Goal: Task Accomplishment & Management: Use online tool/utility

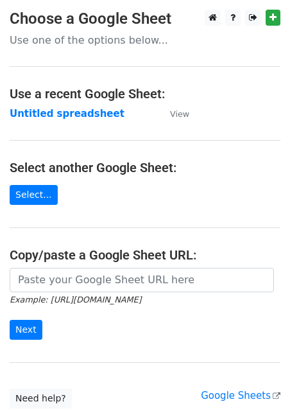
click at [78, 267] on main "Choose a Google Sheet Use one of the options below... Use a recent Google Sheet…" at bounding box center [145, 209] width 290 height 398
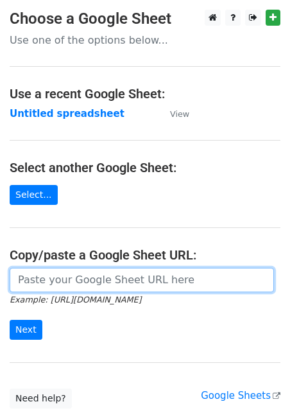
click at [77, 277] on input "url" at bounding box center [142, 280] width 264 height 24
paste input "https://docs.google.com/spreadsheets/d/1aNTiFcBmV5jIxNi0h393BLTNUqVolpFxVj0PPHI…"
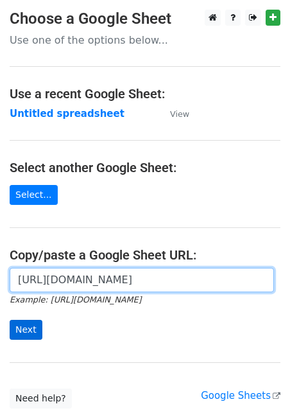
type input "[URL][DOMAIN_NAME]"
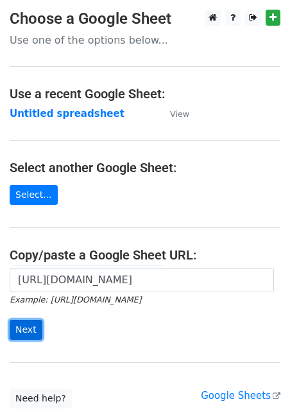
click at [31, 334] on input "Next" at bounding box center [26, 330] width 33 height 20
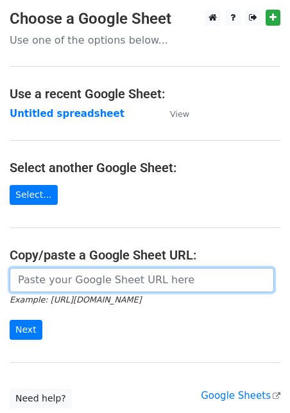
click at [90, 287] on input "url" at bounding box center [142, 280] width 264 height 24
paste input "https://docs.google.com/spreadsheets/d/1aNTiFcBmV5jIxNi0h393BLTNUqVolpFxVj0PPHI…"
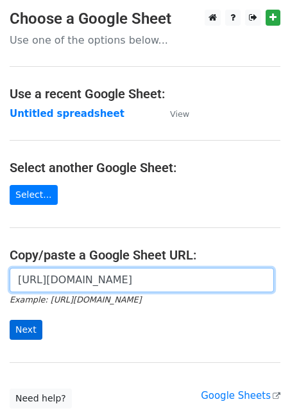
type input "[URL][DOMAIN_NAME]"
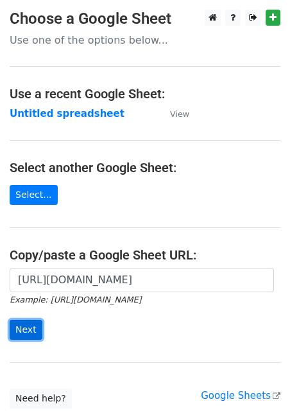
click at [29, 333] on input "Next" at bounding box center [26, 330] width 33 height 20
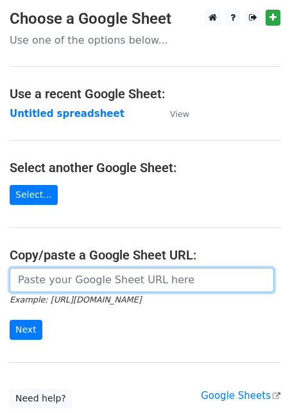
click at [100, 287] on input "url" at bounding box center [142, 280] width 264 height 24
paste input "https://docs.google.com/spreadsheets/d/1aNTiFcBmV5jIxNi0h393BLTNUqVolpFxVj0PPHI…"
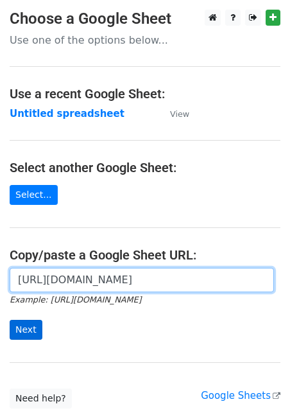
type input "https://docs.google.com/spreadsheets/d/1aNTiFcBmV5jIxNi0h393BLTNUqVolpFxVj0PPHI…"
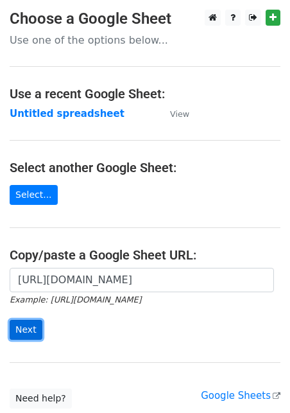
click at [26, 325] on input "Next" at bounding box center [26, 330] width 33 height 20
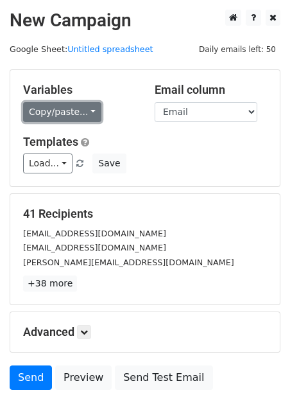
click at [51, 113] on link "Copy/paste..." at bounding box center [62, 112] width 78 height 20
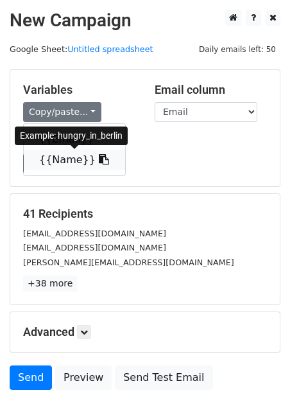
click at [66, 158] on link "{{Name}}" at bounding box center [74, 160] width 101 height 21
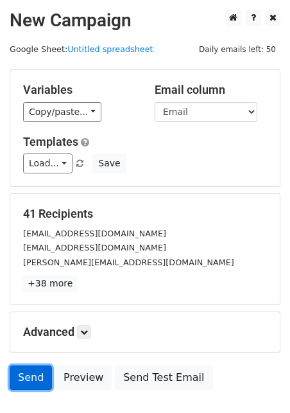
click at [28, 366] on link "Send" at bounding box center [31, 377] width 42 height 24
